Goal: Check status

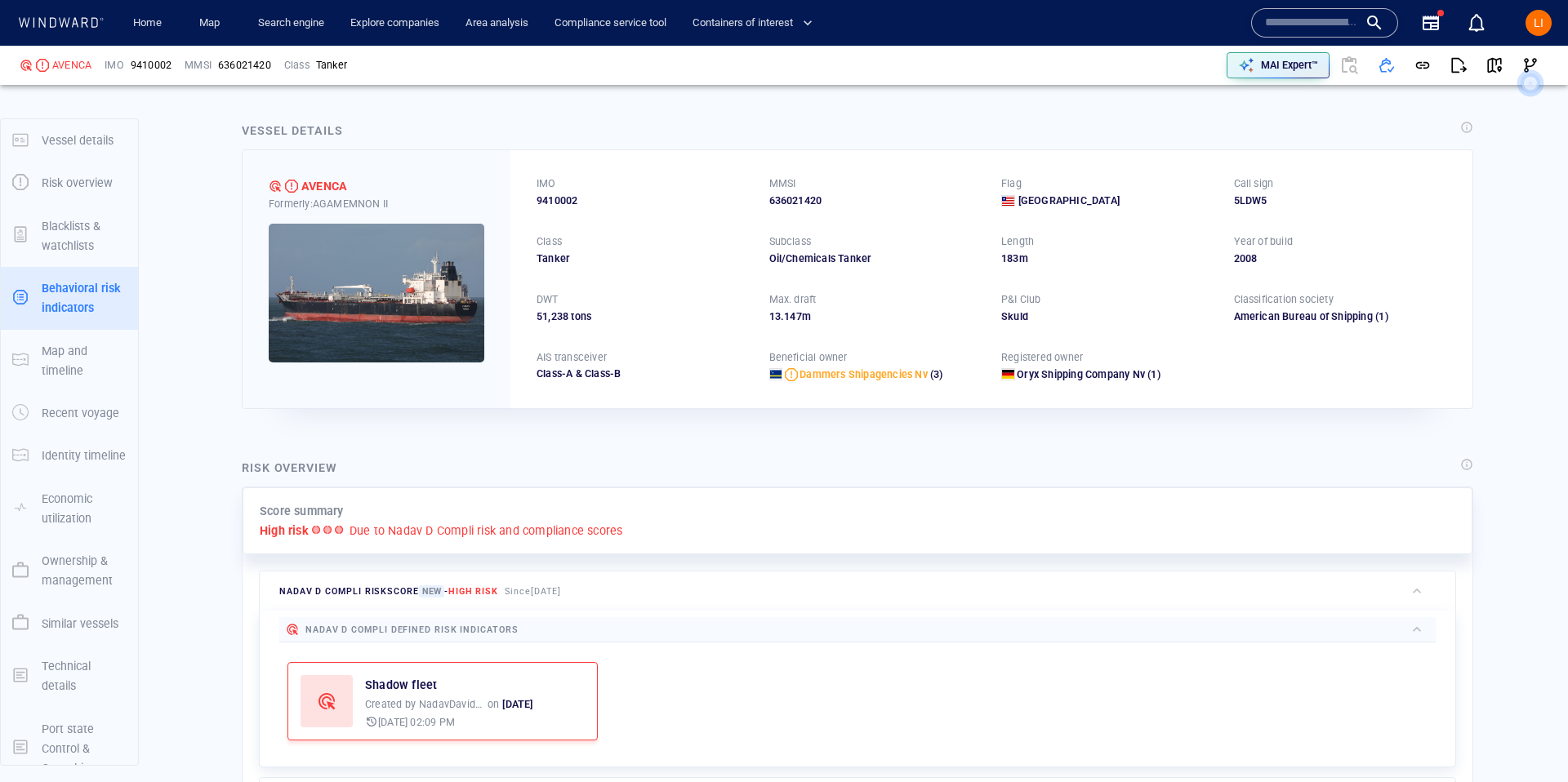
scroll to position [25, 0]
